Goal: Transaction & Acquisition: Purchase product/service

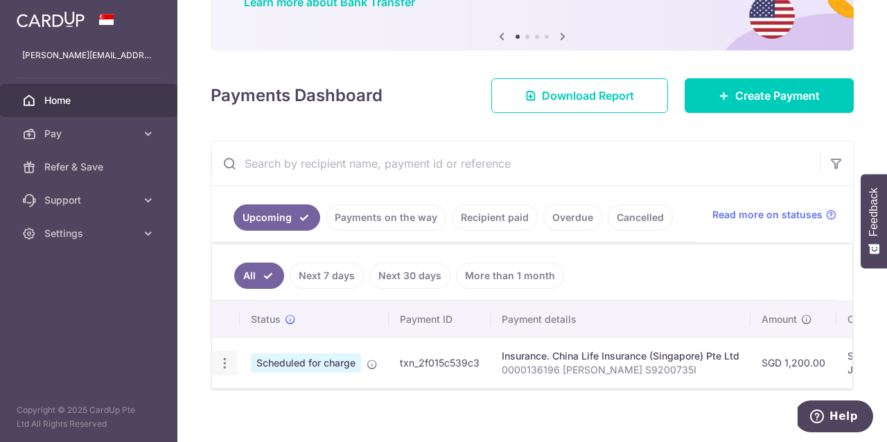
click at [223, 369] on icon "button" at bounding box center [225, 363] width 15 height 15
click at [272, 429] on span "Cancel payment" at bounding box center [298, 435] width 93 height 17
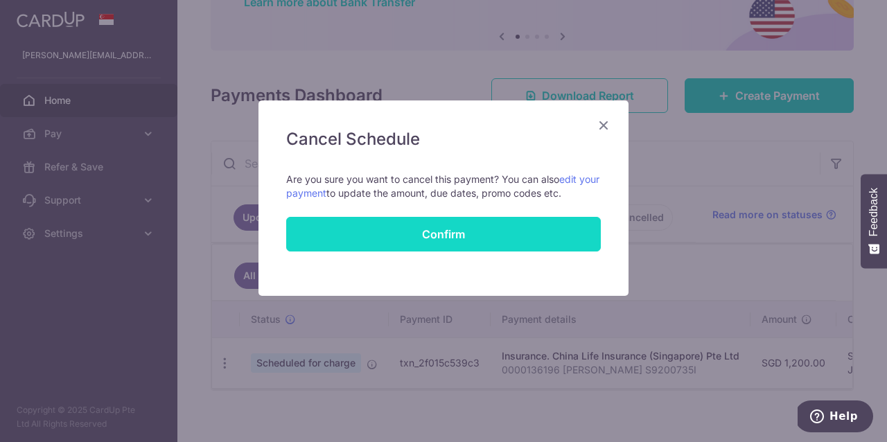
click at [479, 227] on button "Confirm" at bounding box center [443, 234] width 314 height 35
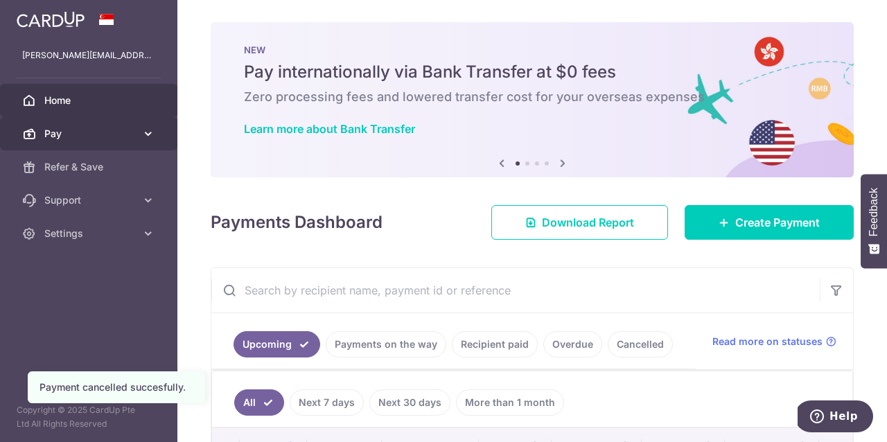
click at [121, 132] on span "Pay" at bounding box center [89, 134] width 91 height 14
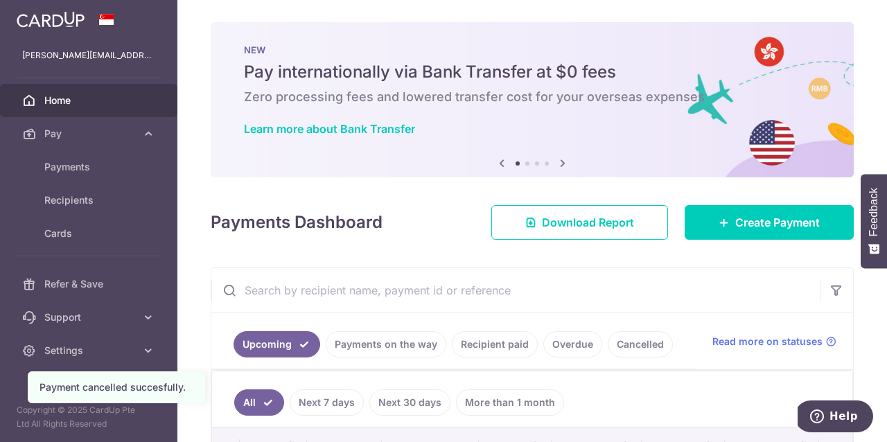
click at [750, 204] on div "Payments Dashboard Download Report Create Payment" at bounding box center [532, 220] width 643 height 40
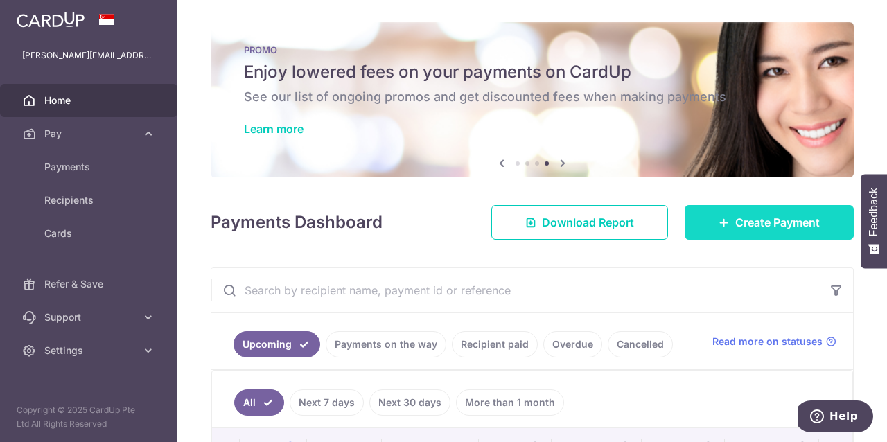
click at [761, 212] on link "Create Payment" at bounding box center [768, 222] width 169 height 35
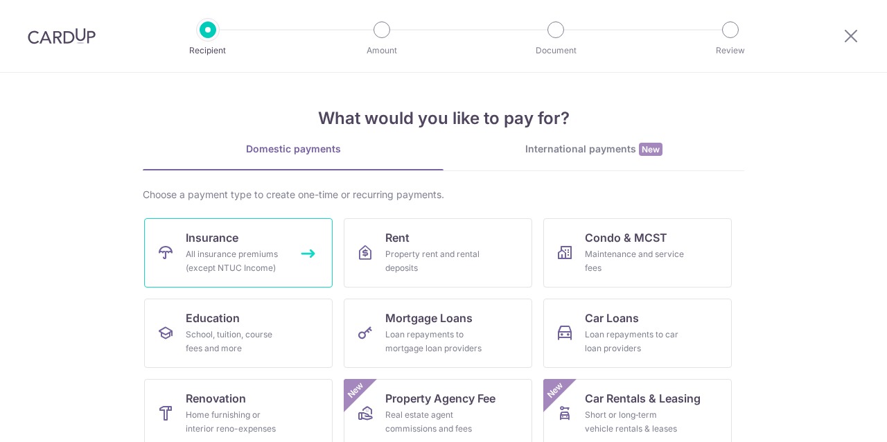
click at [263, 253] on div "All insurance premiums (except NTUC Income)" at bounding box center [236, 261] width 100 height 28
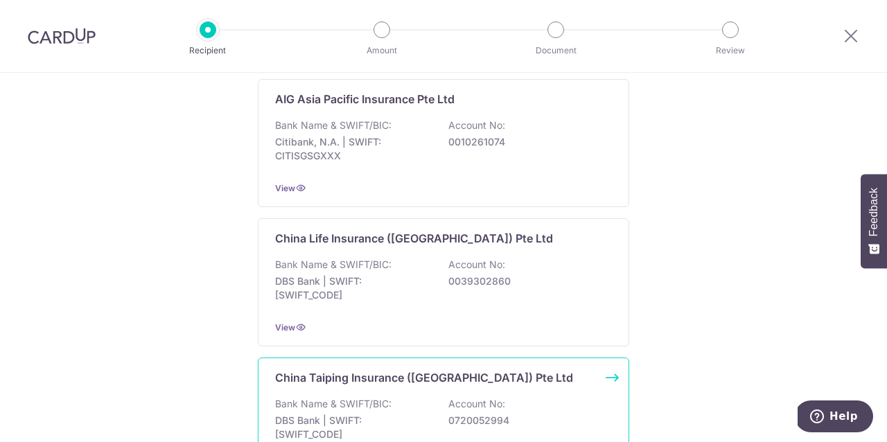
click at [334, 371] on p "China Taiping Insurance (Singapore) Pte Ltd" at bounding box center [424, 377] width 298 height 17
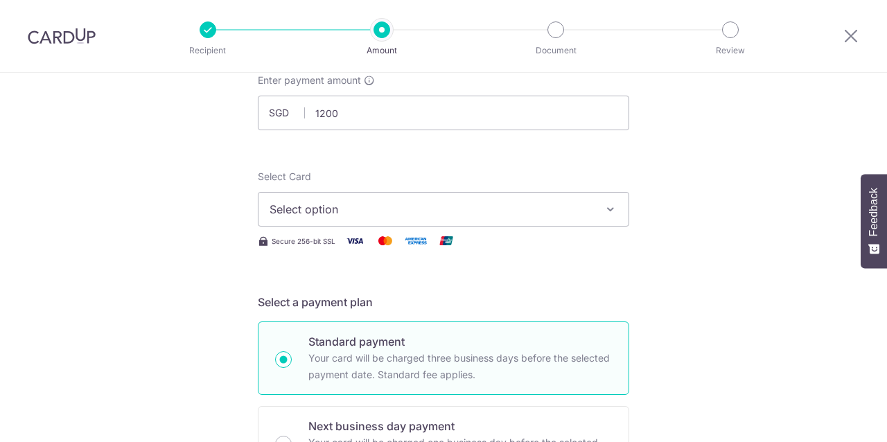
scroll to position [110, 0]
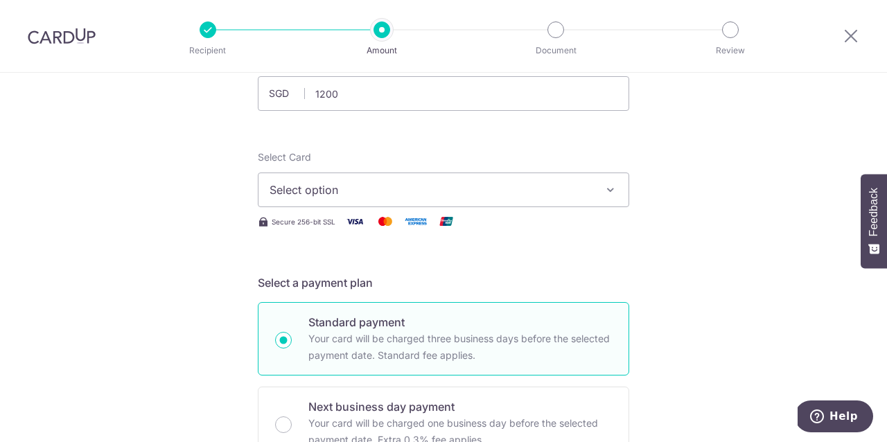
type input "1,200.00"
click at [337, 186] on span "Select option" at bounding box center [430, 189] width 323 height 17
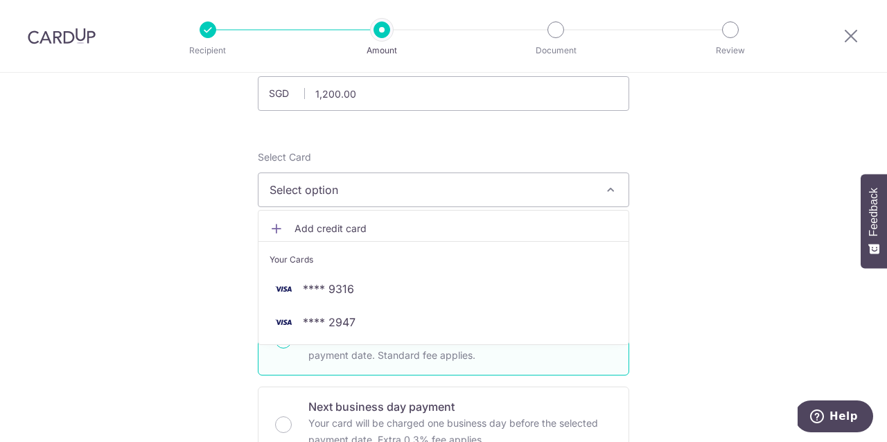
click at [348, 194] on span "Select option" at bounding box center [430, 189] width 323 height 17
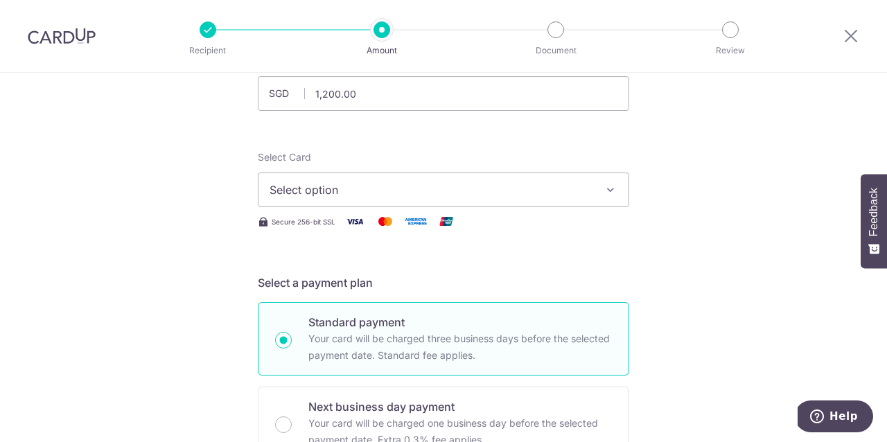
click at [351, 203] on button "Select option" at bounding box center [443, 189] width 371 height 35
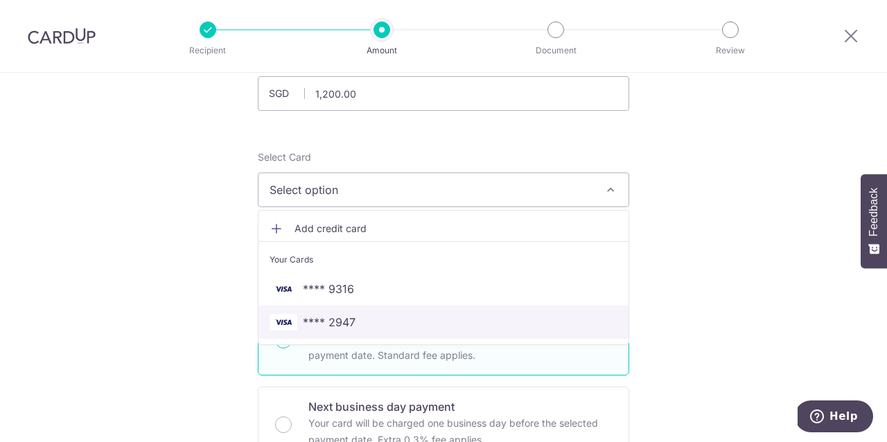
click at [347, 319] on span "**** 2947" at bounding box center [329, 322] width 53 height 17
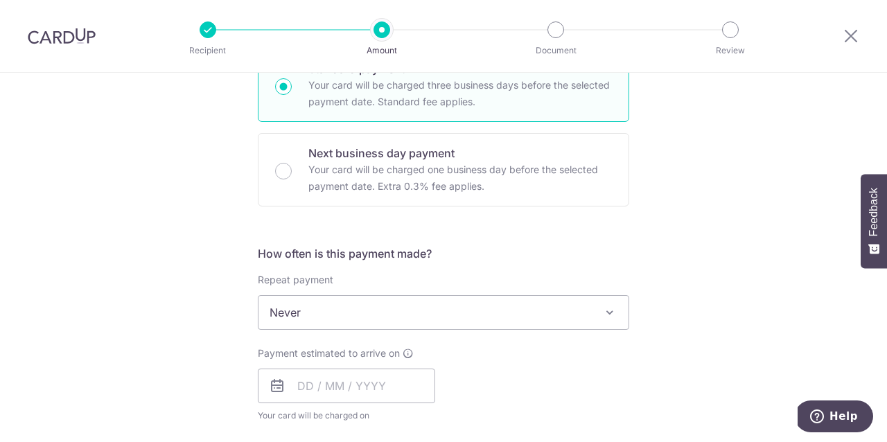
scroll to position [372, 0]
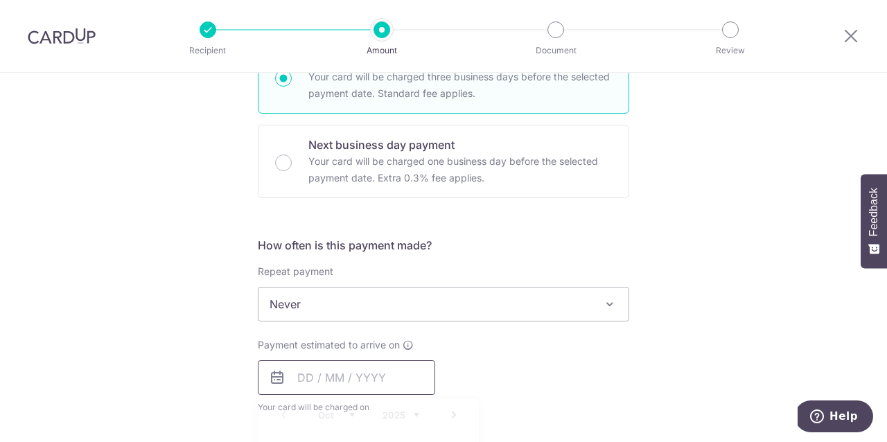
click at [323, 373] on input "text" at bounding box center [346, 377] width 177 height 35
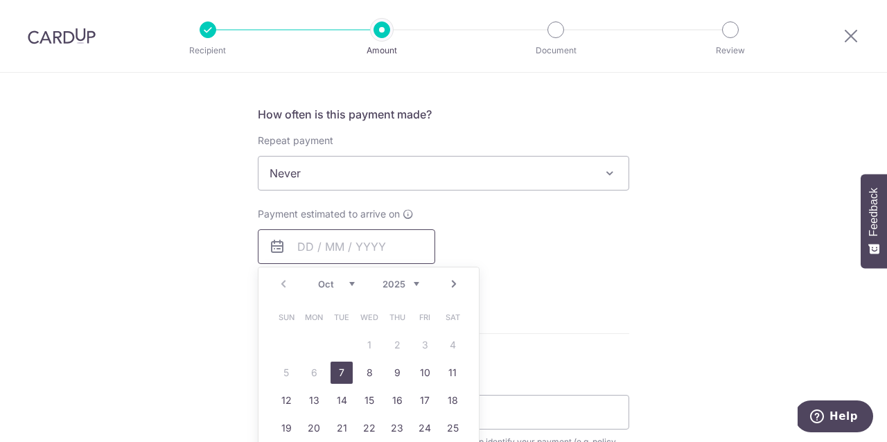
scroll to position [504, 0]
click at [342, 372] on link "7" at bounding box center [341, 372] width 22 height 22
type input "[DATE]"
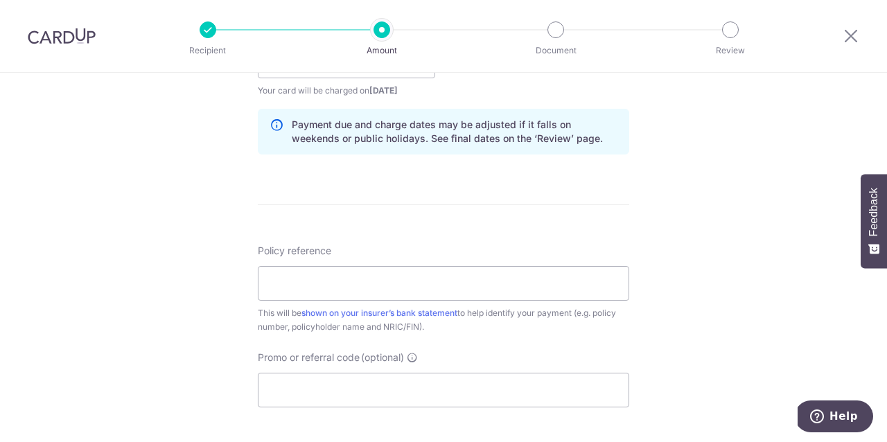
scroll to position [692, 0]
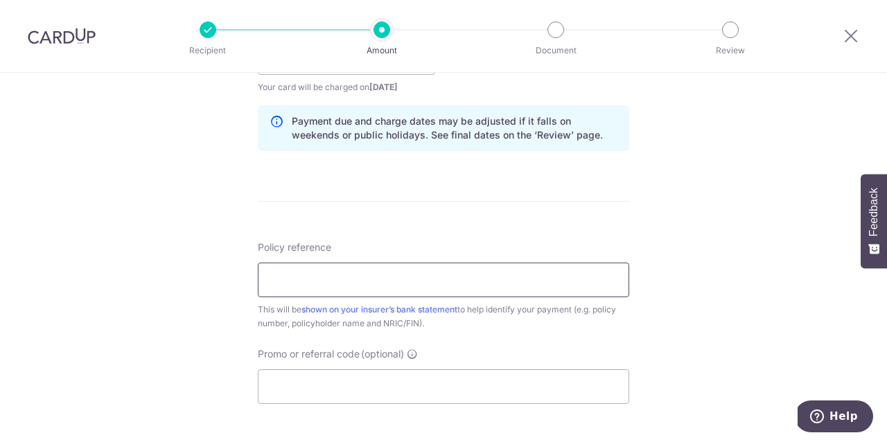
click at [333, 283] on input "Policy reference" at bounding box center [443, 280] width 371 height 35
click at [323, 283] on input "Policy reference" at bounding box center [443, 280] width 371 height 35
type input "0000136196 [PERSON_NAME] S9200735I"
click at [307, 388] on input "Promo or referral code (optional)" at bounding box center [443, 386] width 371 height 35
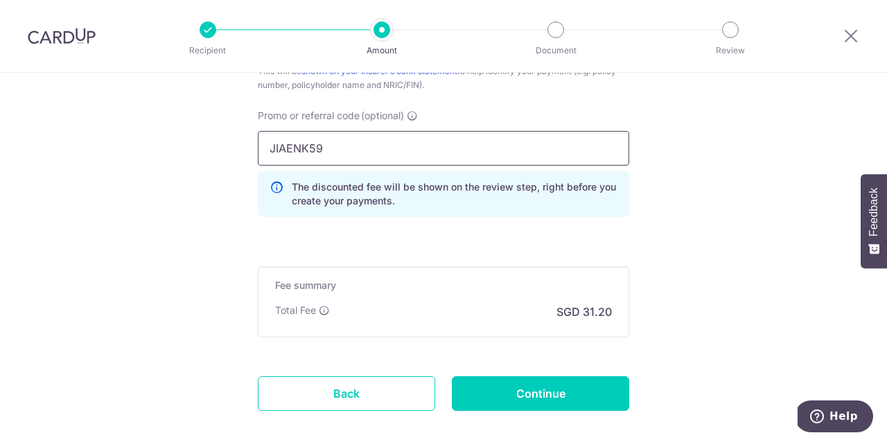
scroll to position [952, 0]
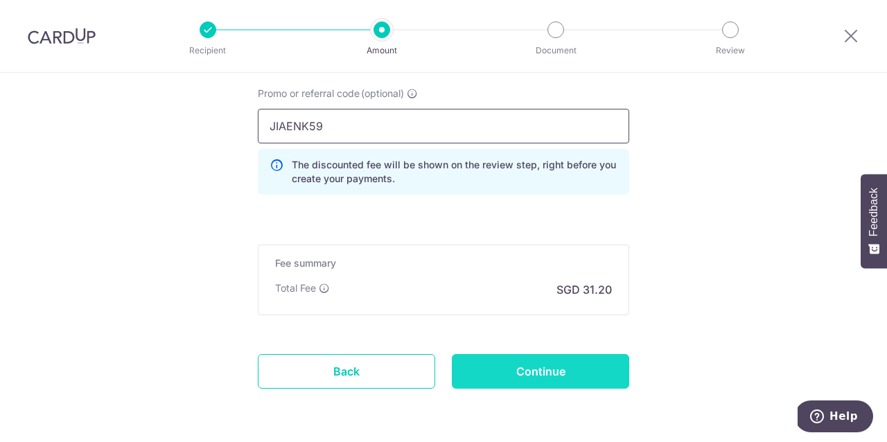
type input "JIAENK59"
click at [506, 369] on input "Continue" at bounding box center [540, 371] width 177 height 35
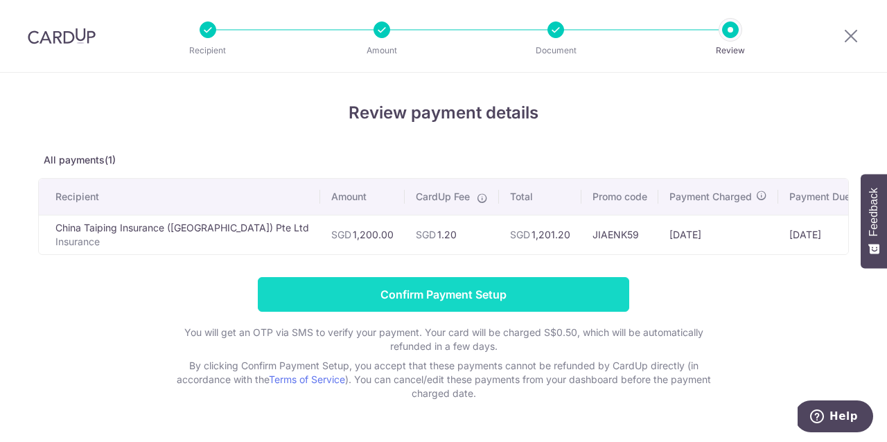
click at [512, 299] on input "Confirm Payment Setup" at bounding box center [443, 294] width 371 height 35
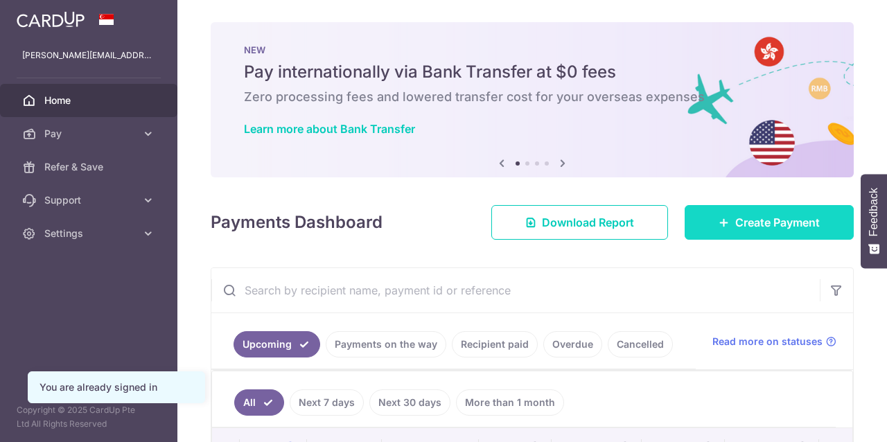
click at [752, 214] on span "Create Payment" at bounding box center [777, 222] width 85 height 17
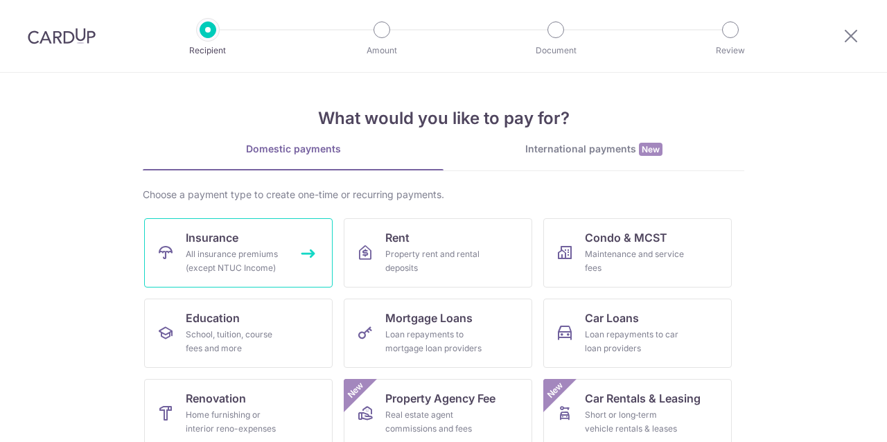
click at [231, 249] on div "All insurance premiums (except NTUC Income)" at bounding box center [236, 261] width 100 height 28
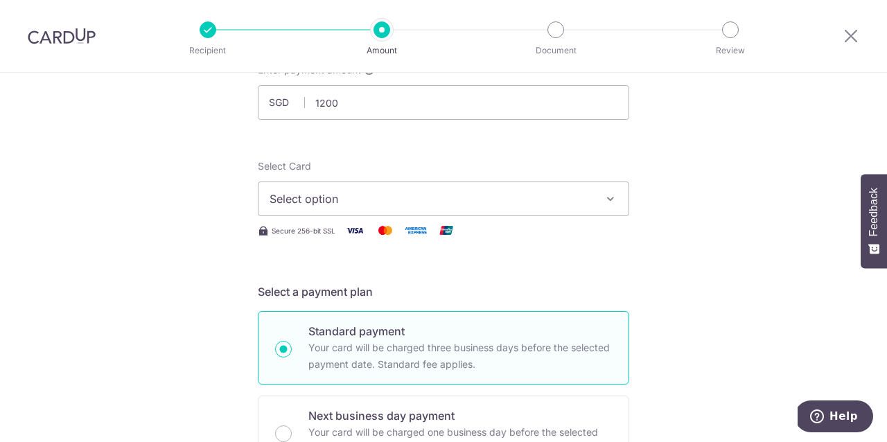
type input "1,200.00"
click at [378, 196] on span "Select option" at bounding box center [430, 198] width 323 height 17
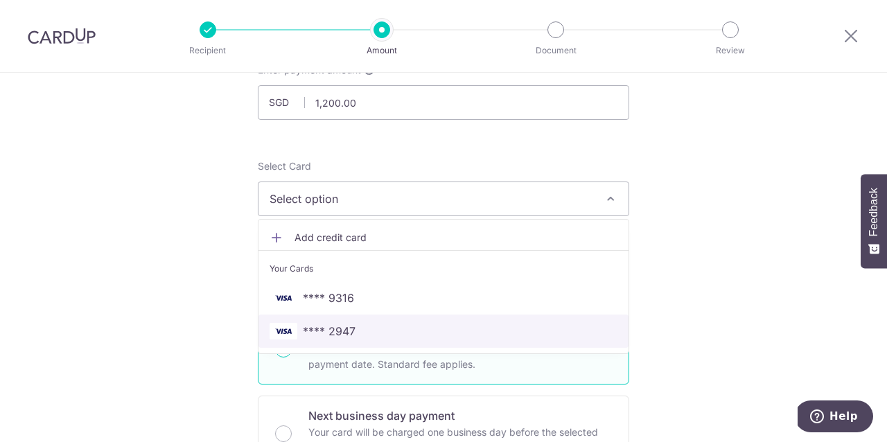
click at [341, 337] on span "**** 2947" at bounding box center [329, 331] width 53 height 17
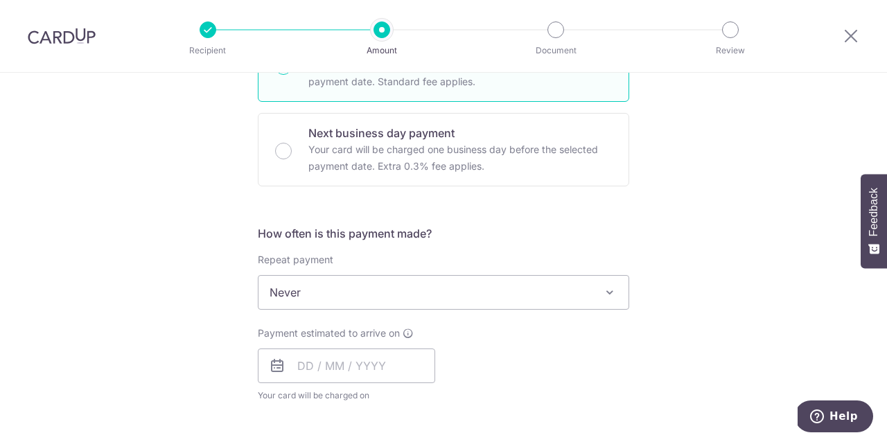
scroll to position [390, 0]
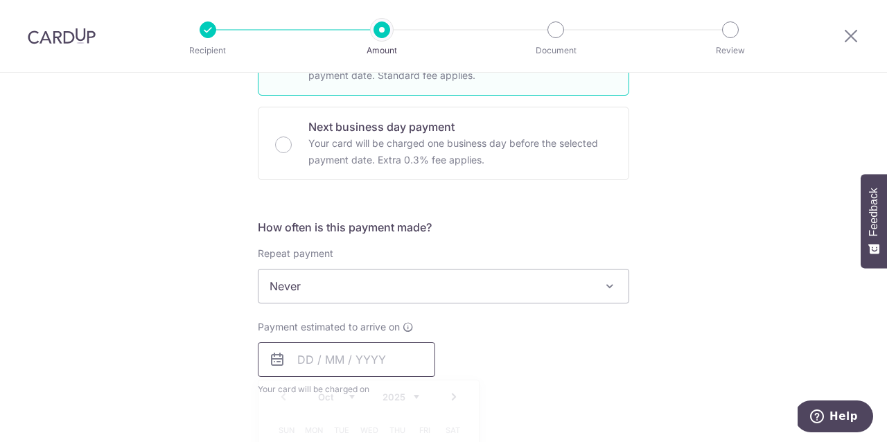
click at [332, 360] on input "text" at bounding box center [346, 359] width 177 height 35
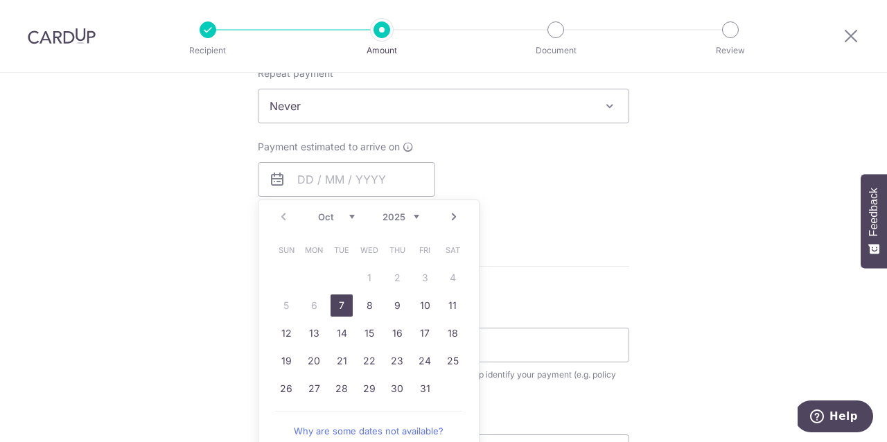
click at [338, 305] on link "7" at bounding box center [341, 305] width 22 height 22
type input "[DATE]"
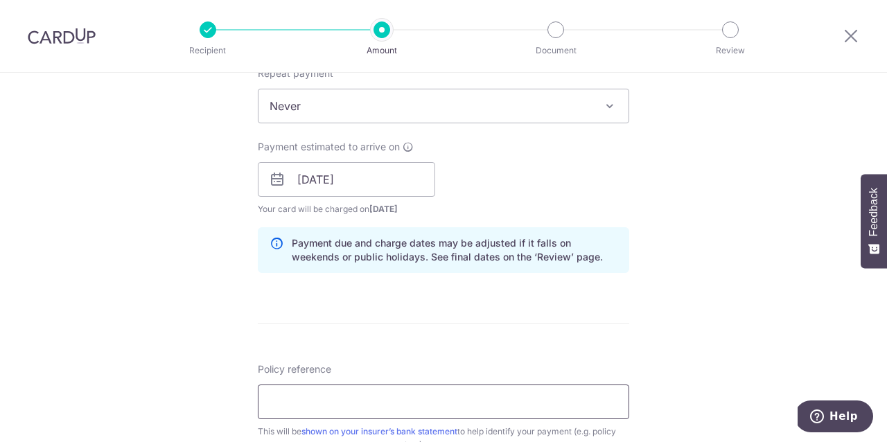
click at [324, 408] on input "Policy reference" at bounding box center [443, 401] width 371 height 35
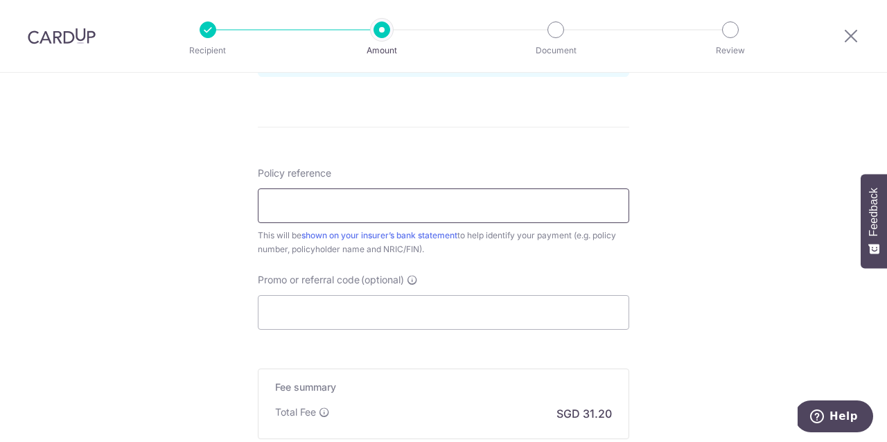
scroll to position [767, 0]
click at [319, 213] on input "Policy reference" at bounding box center [443, 205] width 371 height 35
type input "0000136196 Koh Kai Xiang S9200735I"
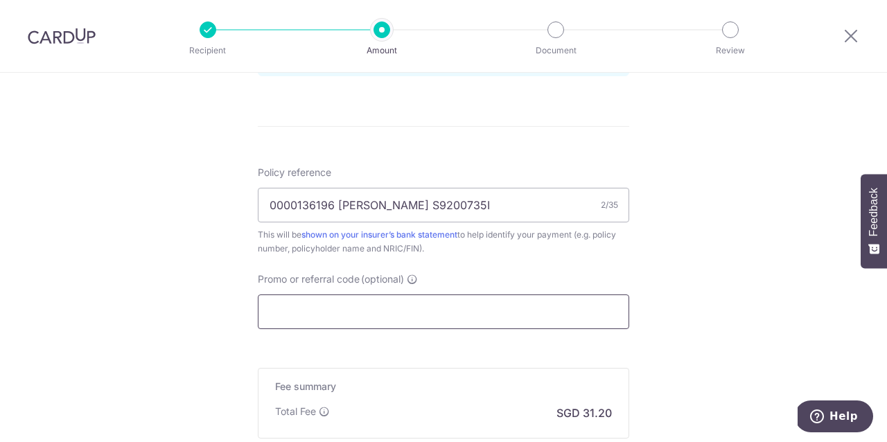
click at [301, 308] on input "Promo or referral code (optional)" at bounding box center [443, 311] width 371 height 35
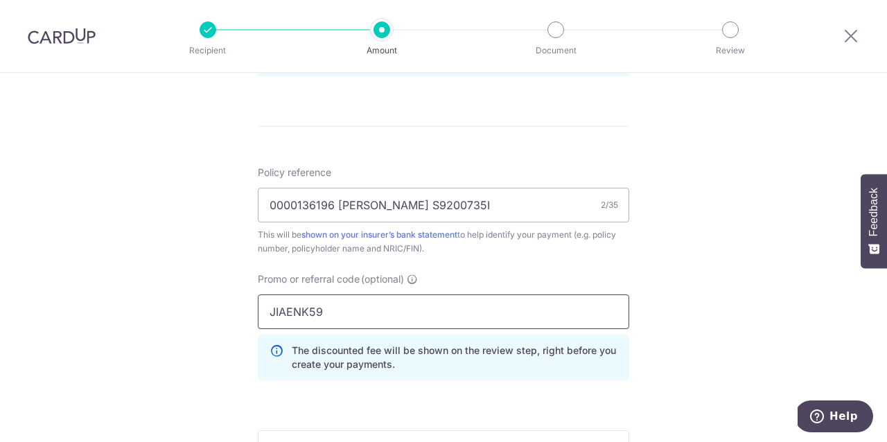
scroll to position [903, 0]
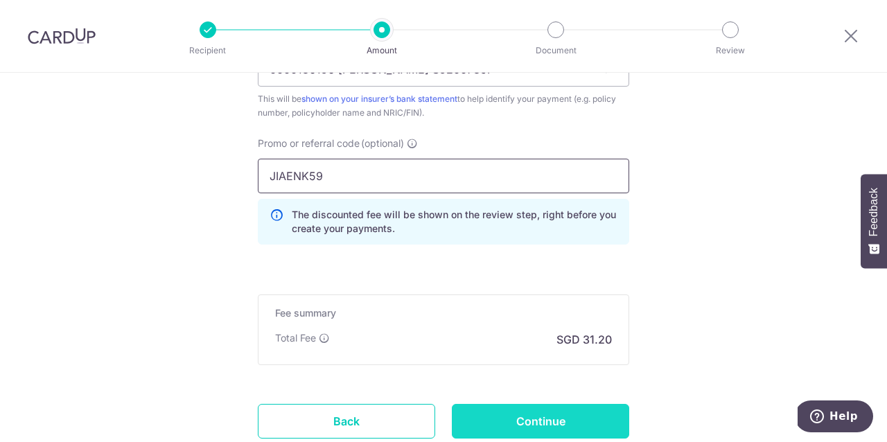
type input "JIAENK59"
click at [511, 423] on input "Continue" at bounding box center [540, 421] width 177 height 35
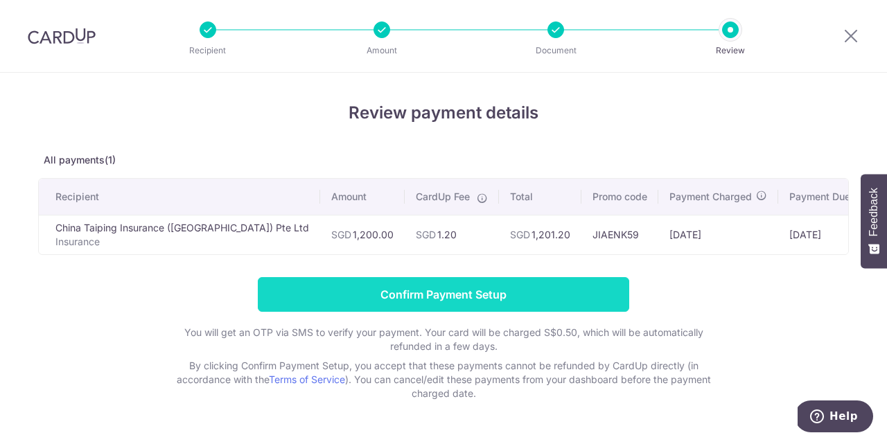
click at [489, 290] on input "Confirm Payment Setup" at bounding box center [443, 294] width 371 height 35
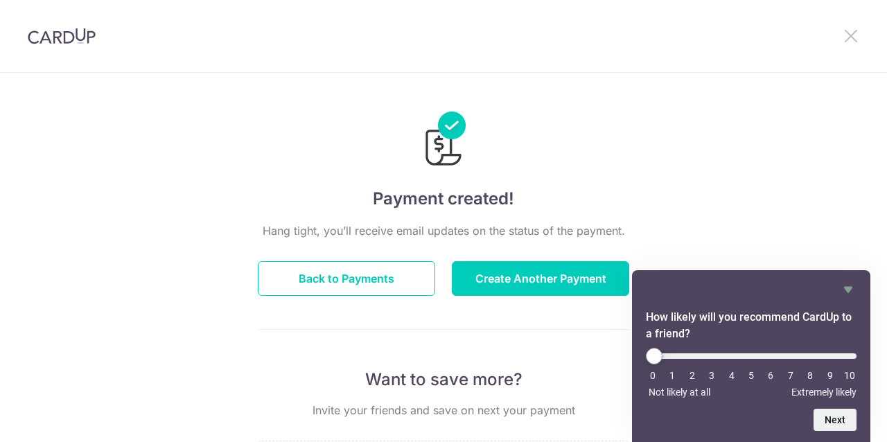
click at [852, 38] on icon at bounding box center [850, 35] width 17 height 17
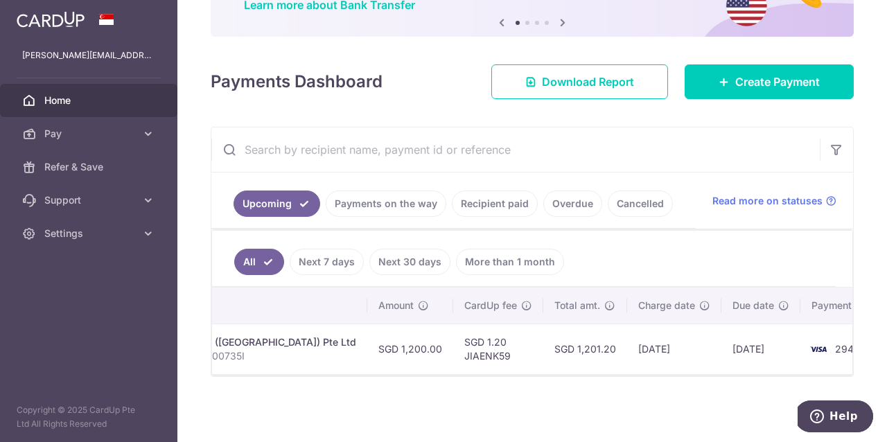
scroll to position [0, 450]
click at [94, 231] on span "Settings" at bounding box center [89, 234] width 91 height 14
click at [76, 300] on span "Logout" at bounding box center [89, 300] width 91 height 14
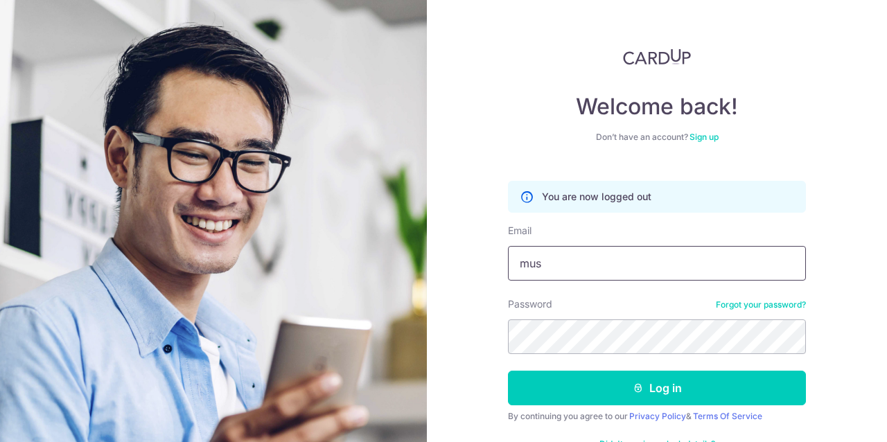
type input "[EMAIL_ADDRESS][DOMAIN_NAME]"
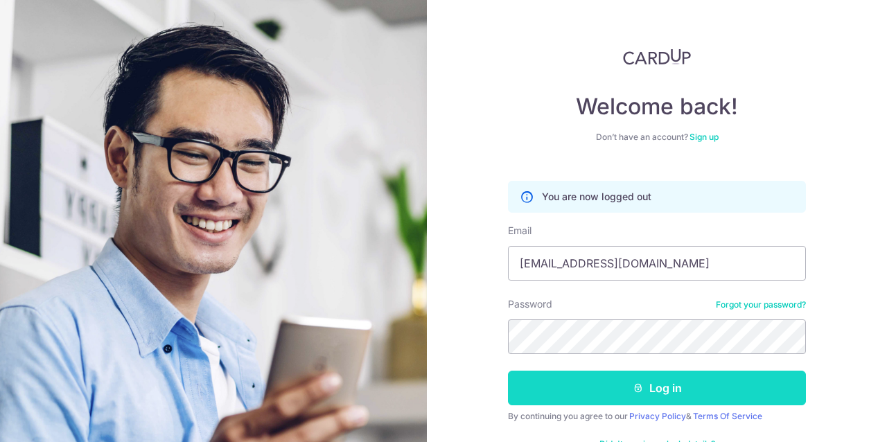
click at [601, 384] on button "Log in" at bounding box center [657, 388] width 298 height 35
